Goal: Task Accomplishment & Management: Manage account settings

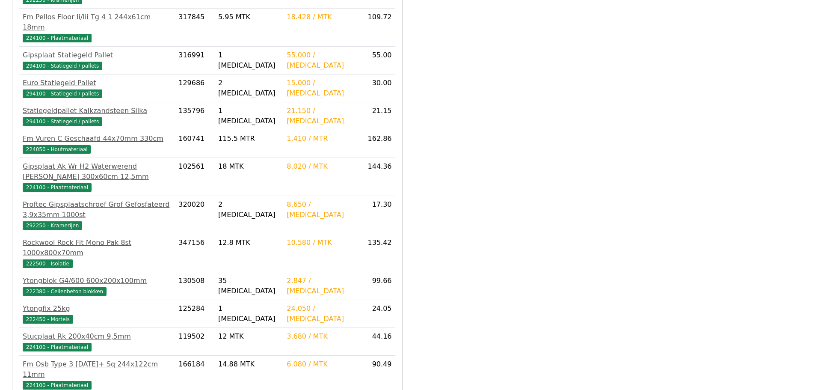
scroll to position [446, 0]
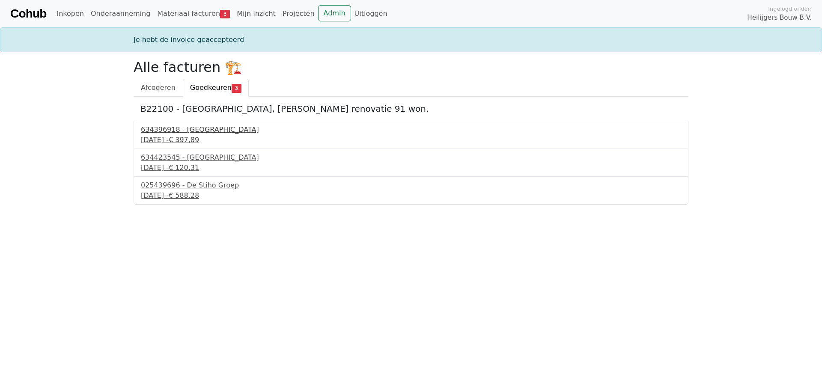
click at [188, 135] on div "[DATE] - € 397,89" at bounding box center [411, 140] width 540 height 10
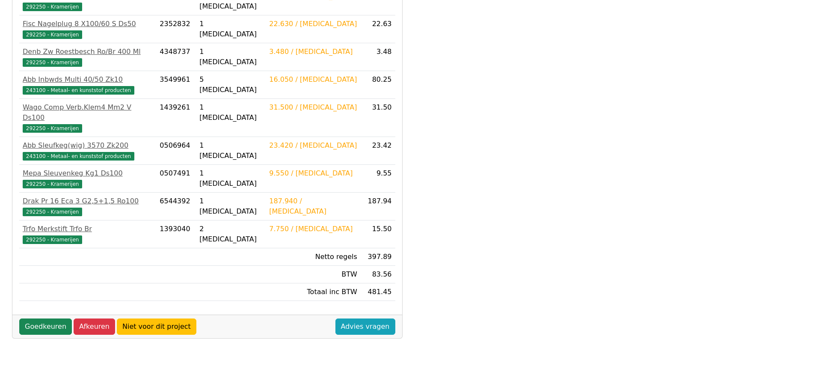
scroll to position [245, 0]
click at [45, 318] on link "Goedkeuren" at bounding box center [45, 326] width 53 height 16
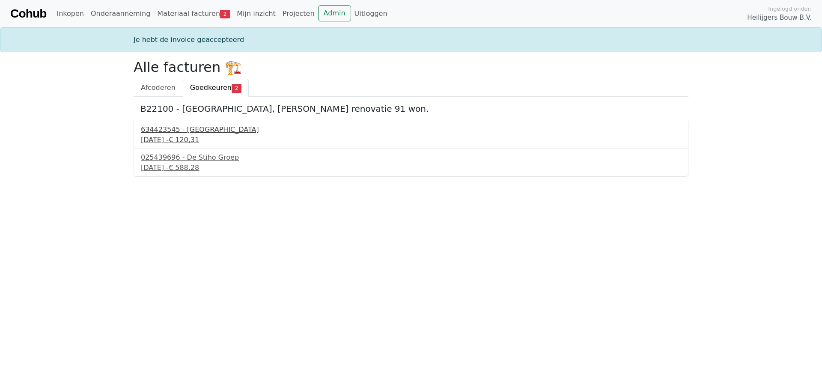
click at [199, 137] on span "€ 120,31" at bounding box center [184, 140] width 30 height 8
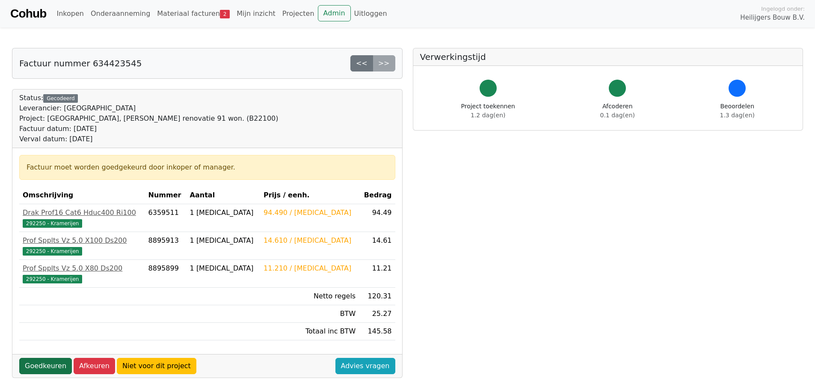
click at [33, 365] on link "Goedkeuren" at bounding box center [45, 366] width 53 height 16
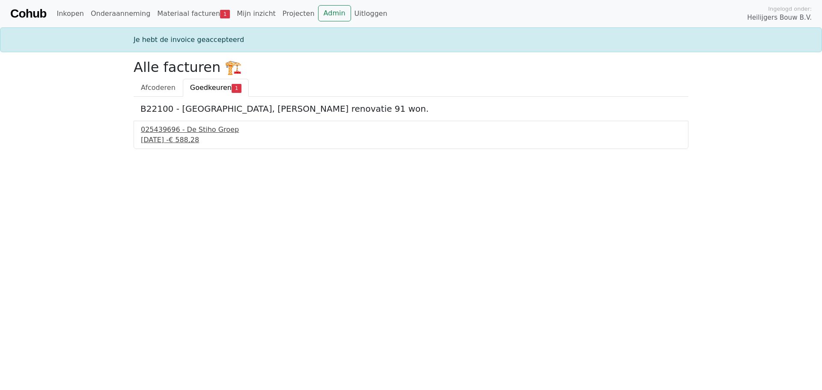
click at [188, 140] on div "[DATE] - € 588,28" at bounding box center [411, 140] width 540 height 10
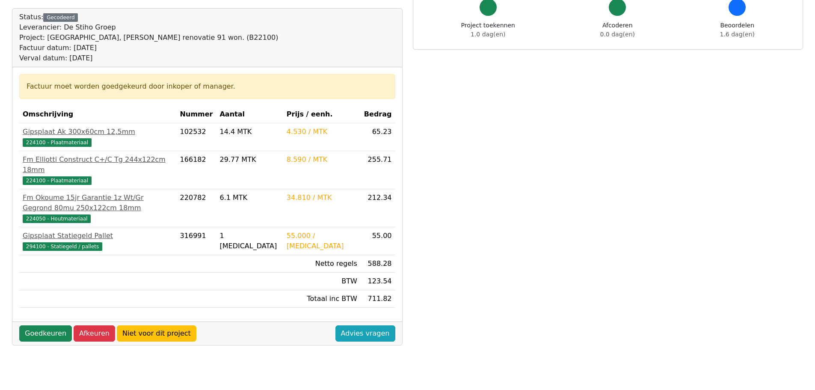
scroll to position [86, 0]
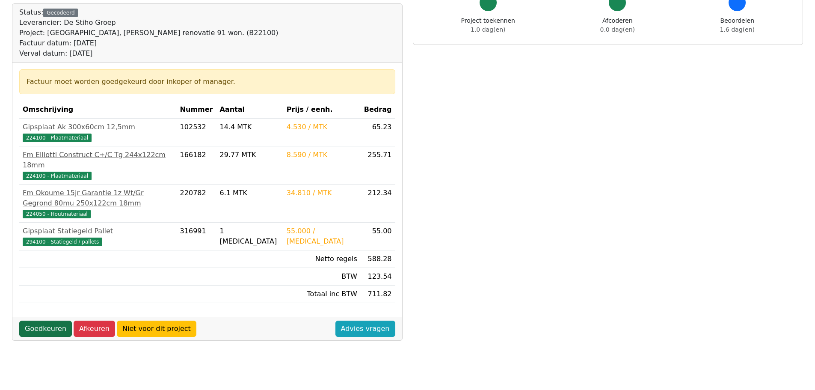
click at [39, 321] on link "Goedkeuren" at bounding box center [45, 329] width 53 height 16
